Goal: Task Accomplishment & Management: Complete application form

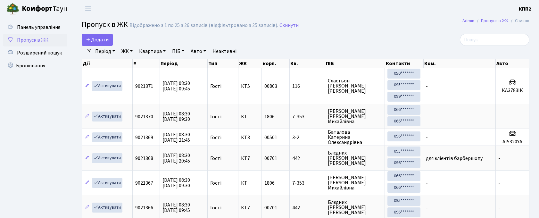
select select "25"
click at [245, 26] on div "Відображено з 1 по 25 з 26 записів (відфільтровано з 25 записів)." at bounding box center [203, 25] width 149 height 6
click at [508, 40] on input "search" at bounding box center [494, 40] width 69 height 12
click at [351, 37] on div "Додати" at bounding box center [229, 40] width 295 height 12
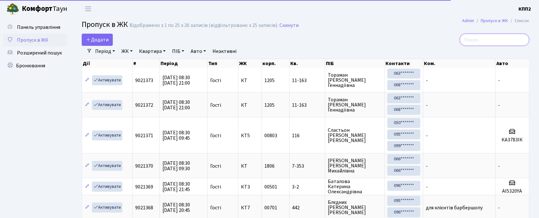
click at [498, 40] on input "search" at bounding box center [494, 40] width 69 height 12
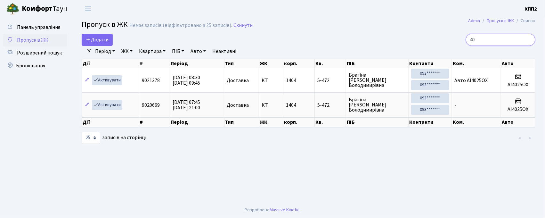
type input "4"
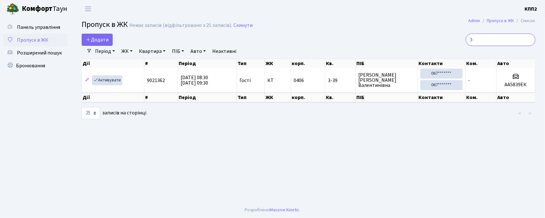
type input "3"
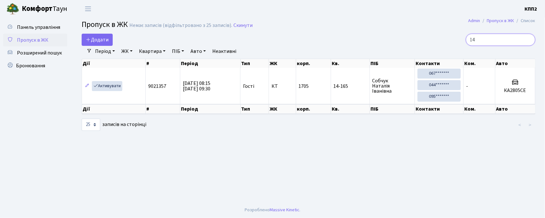
type input "1"
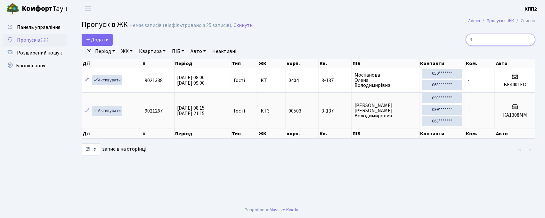
type input "3"
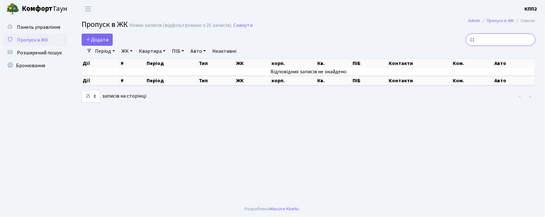
type input "1"
type input "7"
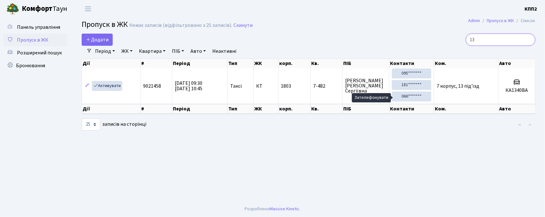
type input "1"
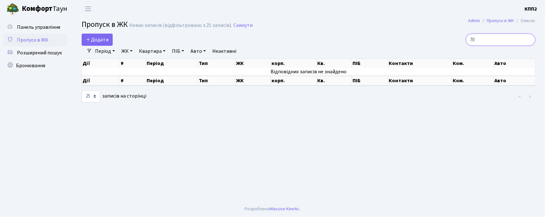
type input "7"
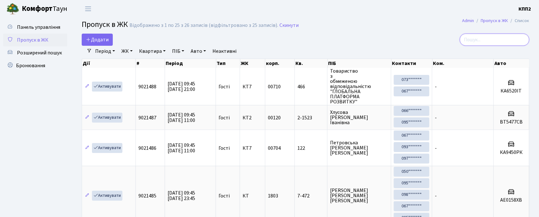
click at [486, 42] on input "search" at bounding box center [494, 40] width 69 height 12
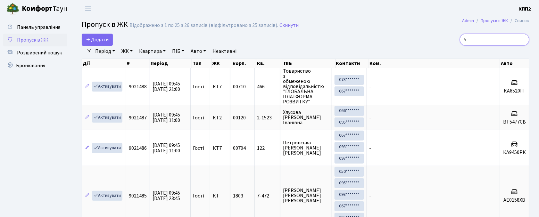
type input "5"
click at [126, 52] on link "ЖК" at bounding box center [127, 51] width 16 height 11
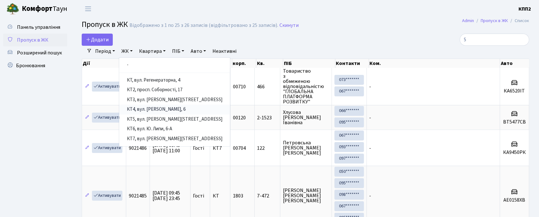
click at [168, 108] on link "КТ4, вул. [PERSON_NAME], 6" at bounding box center [174, 110] width 111 height 10
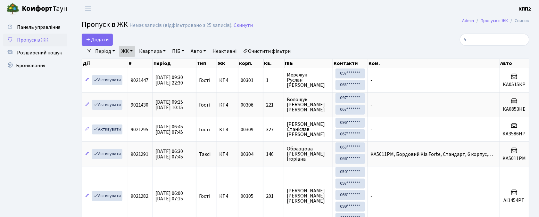
click at [121, 55] on link "ЖК" at bounding box center [127, 51] width 16 height 11
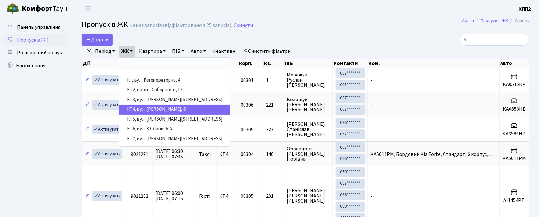
click at [138, 63] on link "-" at bounding box center [174, 65] width 111 height 10
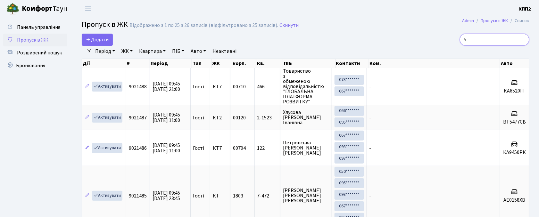
click at [506, 39] on input "5" at bounding box center [494, 40] width 69 height 12
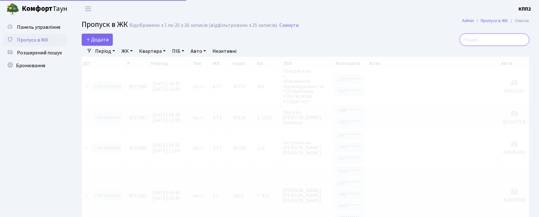
type input "4"
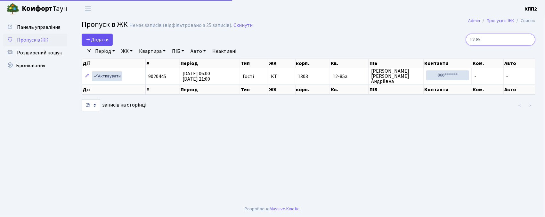
type input "12-85"
click at [97, 39] on span "Додати" at bounding box center [97, 39] width 23 height 7
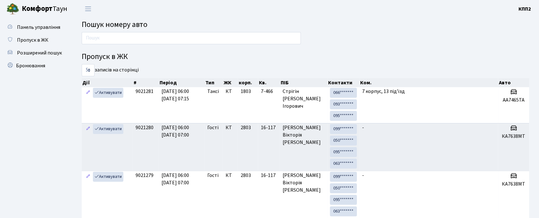
click at [108, 39] on input "text" at bounding box center [191, 38] width 219 height 12
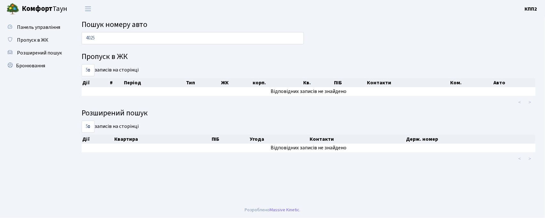
type input "4025"
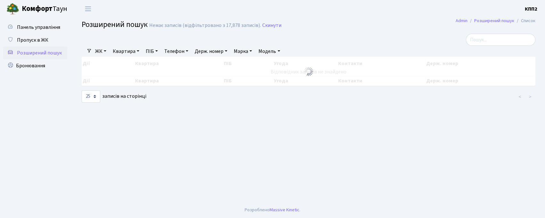
select select "25"
click at [42, 66] on span "Бронювання" at bounding box center [30, 65] width 29 height 7
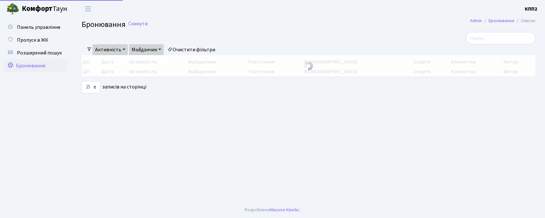
select select "25"
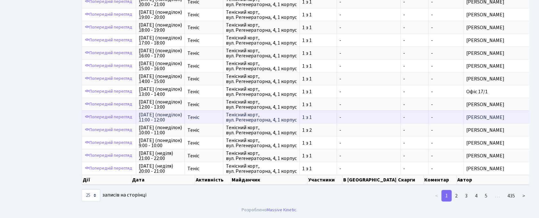
scroll to position [1, 0]
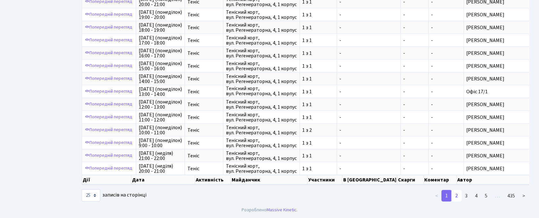
click at [455, 201] on link "2" at bounding box center [456, 196] width 10 height 12
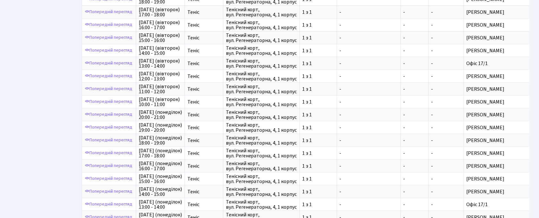
scroll to position [229, 0]
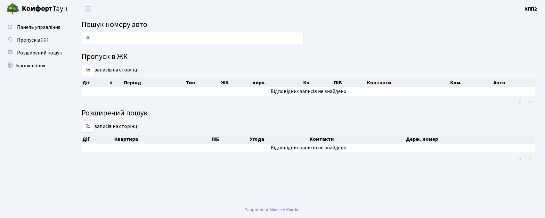
type input "4"
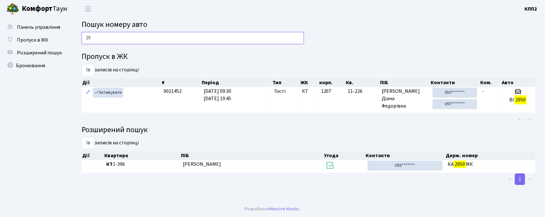
type input "2"
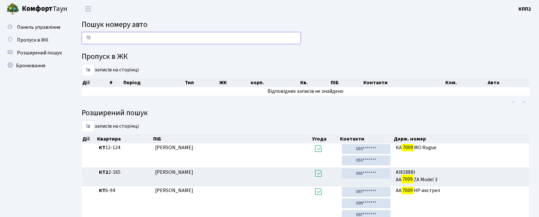
type input "7"
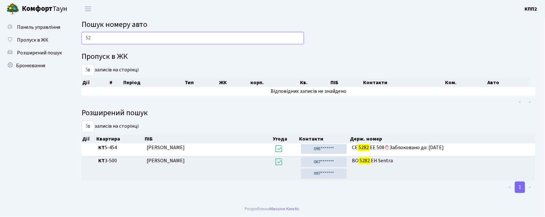
type input "5"
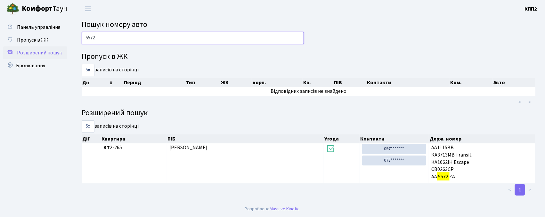
type input "5572"
click at [22, 55] on span "Розширений пошук" at bounding box center [39, 52] width 45 height 7
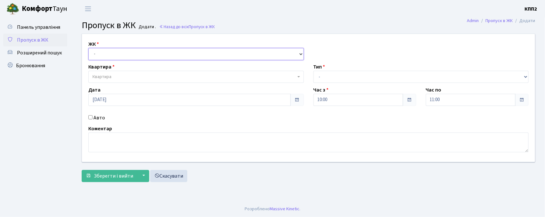
click at [126, 58] on select "- КТ, вул. Регенераторна, 4 КТ2, просп. [STREET_ADDRESS] [STREET_ADDRESS] [PERS…" at bounding box center [196, 54] width 216 height 12
select select "271"
click at [88, 48] on select "- КТ, вул. Регенераторна, 4 КТ2, просп. Соборності, 17 КТ3, вул. Березнева, 16 …" at bounding box center [196, 54] width 216 height 12
select select
drag, startPoint x: 115, startPoint y: 52, endPoint x: 116, endPoint y: 57, distance: 5.5
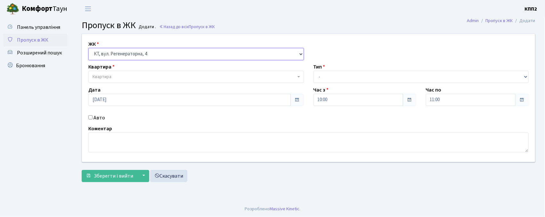
click at [115, 52] on select "- КТ, вул. Регенераторна, 4 КТ2, просп. Соборності, 17 КТ3, вул. Березнева, 16 …" at bounding box center [196, 54] width 216 height 12
select select "302"
click at [88, 48] on select "- КТ, вул. Регенераторна, 4 КТ2, просп. Соборності, 17 КТ3, вул. Березнева, 16 …" at bounding box center [196, 54] width 216 height 12
select select
click at [108, 78] on span "Квартира" at bounding box center [102, 77] width 19 height 6
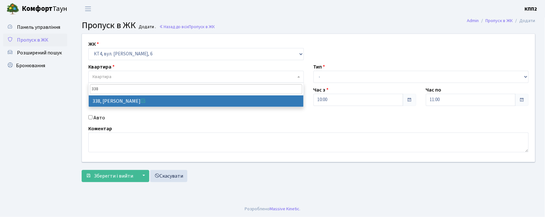
type input "338"
select select "17045"
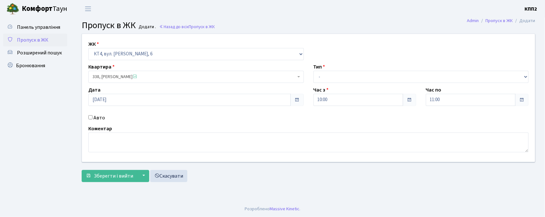
click at [89, 117] on input "Авто" at bounding box center [90, 117] width 4 height 4
checkbox input "true"
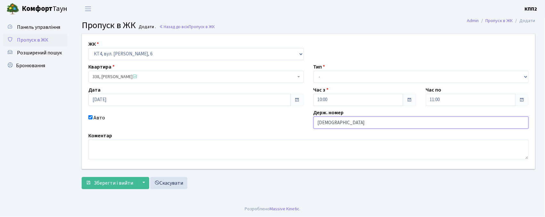
type input "КА9747РІ"
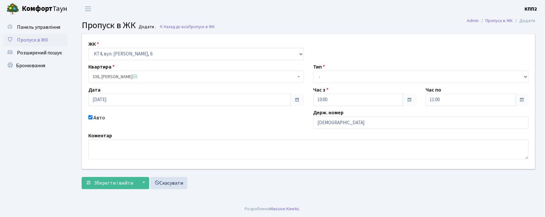
click at [335, 85] on div "ЖК - КТ, вул. Регенераторна, 4 КТ2, просп. Соборності, 17 КТ3, вул. Березнева, …" at bounding box center [308, 101] width 463 height 135
click at [328, 77] on select "- Доставка Таксі Гості Сервіс" at bounding box center [422, 77] width 216 height 12
select select "2"
click at [314, 71] on select "- Доставка Таксі Гості Сервіс" at bounding box center [422, 77] width 216 height 12
click at [119, 186] on span "Зберегти і вийти" at bounding box center [113, 183] width 39 height 7
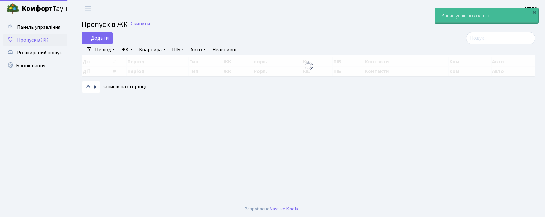
select select "25"
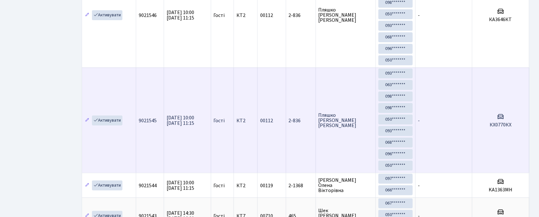
scroll to position [171, 0]
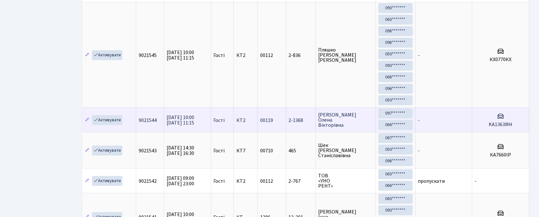
click at [166, 126] on td "[DATE] 10:00 [DATE] 11:15" at bounding box center [187, 120] width 47 height 25
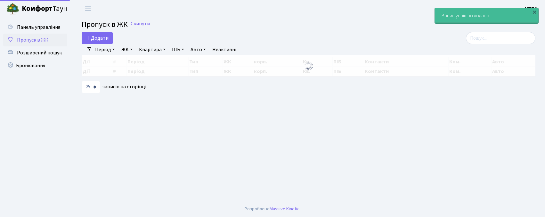
select select "25"
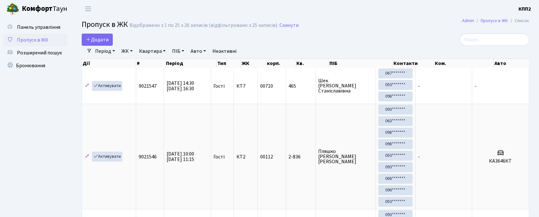
click at [17, 67] on span "Бронювання" at bounding box center [30, 65] width 29 height 7
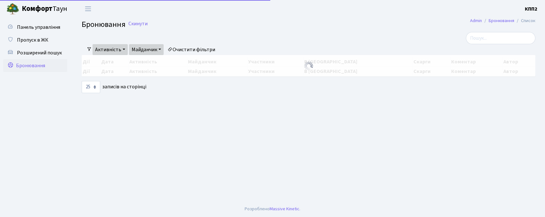
select select "25"
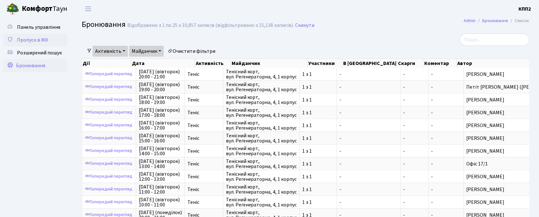
click at [37, 37] on span "Пропуск в ЖК" at bounding box center [32, 40] width 31 height 7
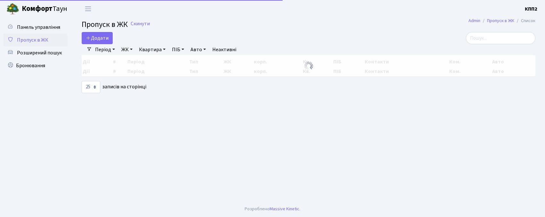
select select "25"
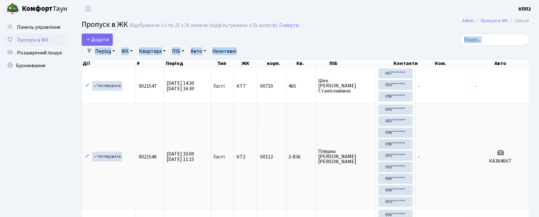
drag, startPoint x: 404, startPoint y: 32, endPoint x: 420, endPoint y: 54, distance: 27.7
click at [404, 40] on div at bounding box center [457, 40] width 143 height 12
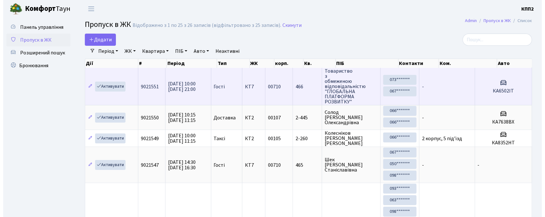
scroll to position [1, 0]
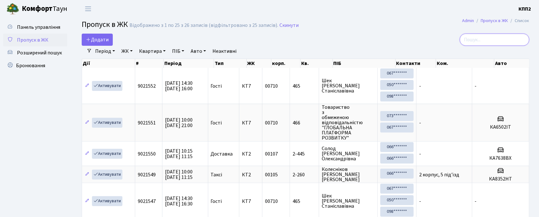
click at [478, 44] on input "search" at bounding box center [494, 40] width 69 height 12
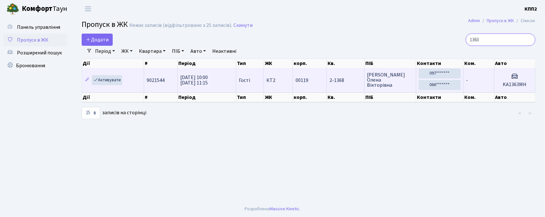
type input "1363"
click at [209, 72] on td "28.09.2025 10:00 28.09.2025 11:15" at bounding box center [207, 80] width 59 height 24
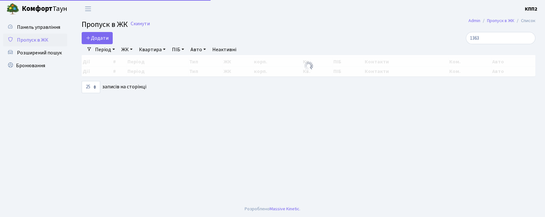
select select "25"
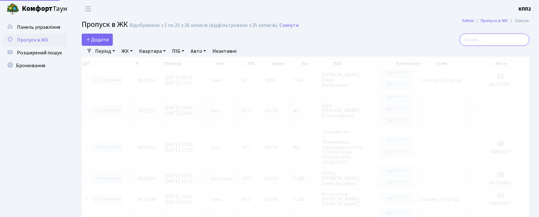
click at [486, 44] on input "search" at bounding box center [494, 40] width 69 height 12
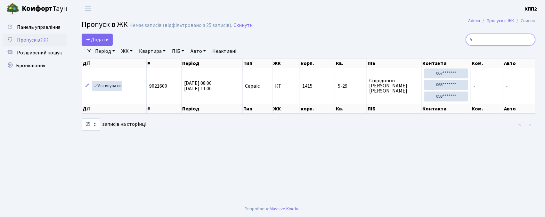
type input "5"
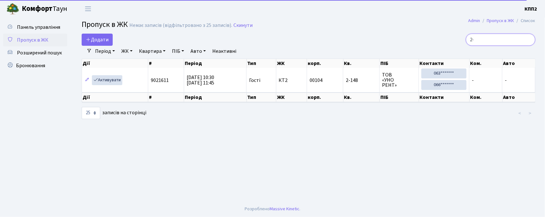
type input "2"
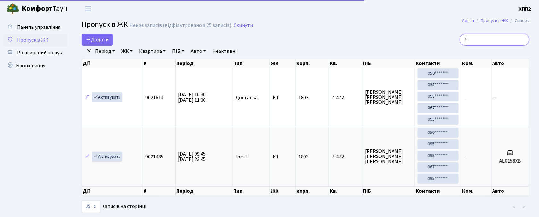
type input "7"
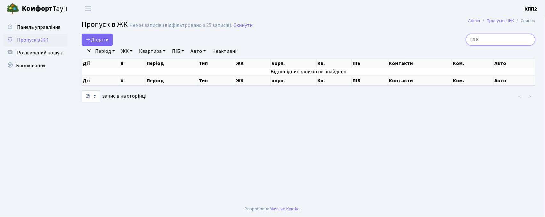
type input "14-85"
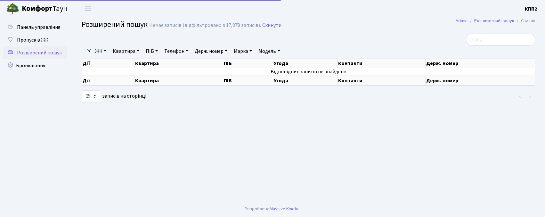
select select "25"
click at [123, 53] on link "Квартира" at bounding box center [126, 51] width 32 height 11
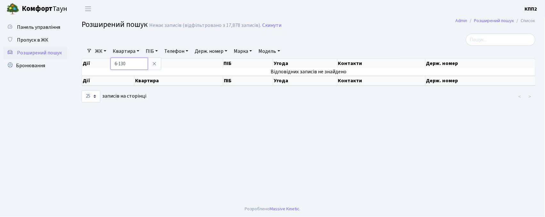
type input "6-130"
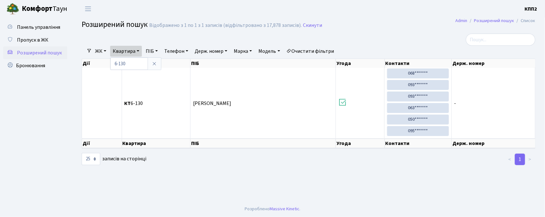
click at [480, 49] on div "ЖК - КТ, вул. Регенераторна, 4 КТ2, просп. [STREET_ADDRESS] [STREET_ADDRESS] [P…" at bounding box center [311, 51] width 438 height 11
